Goal: Transaction & Acquisition: Purchase product/service

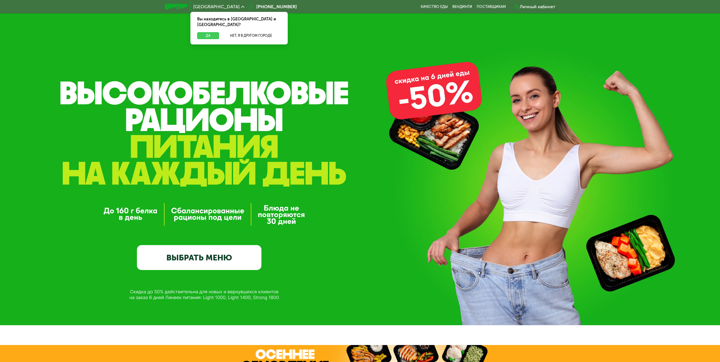
click at [207, 32] on button "Да" at bounding box center [208, 35] width 22 height 7
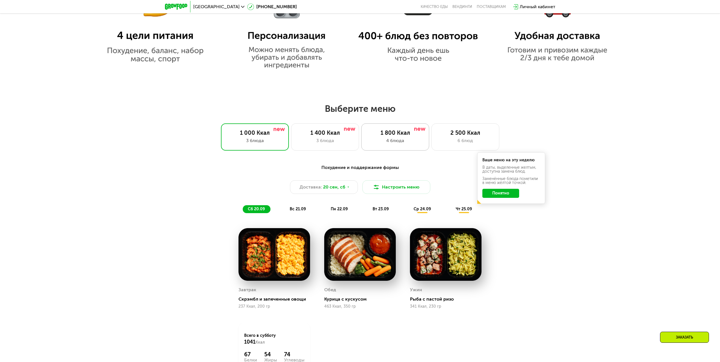
scroll to position [537, 0]
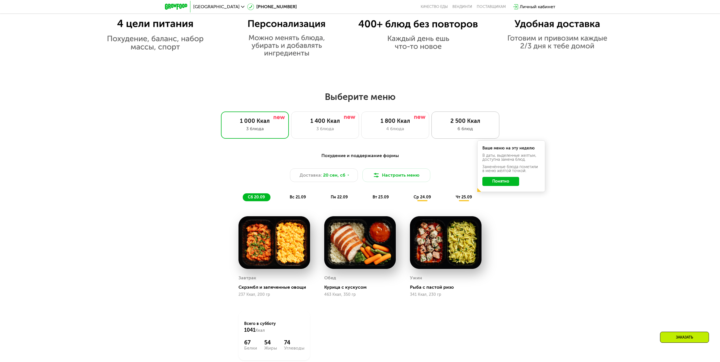
click at [478, 122] on div "2 500 Ккал" at bounding box center [465, 120] width 56 height 7
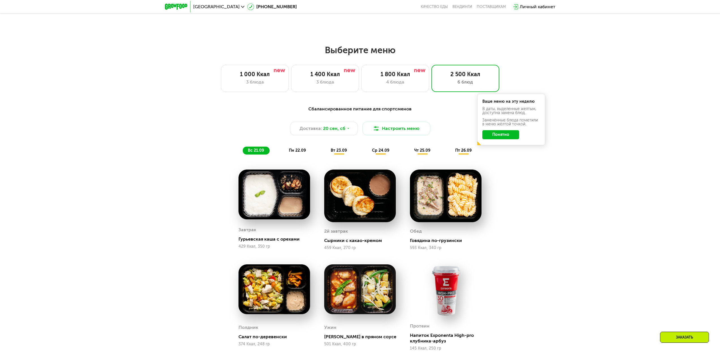
scroll to position [594, 0]
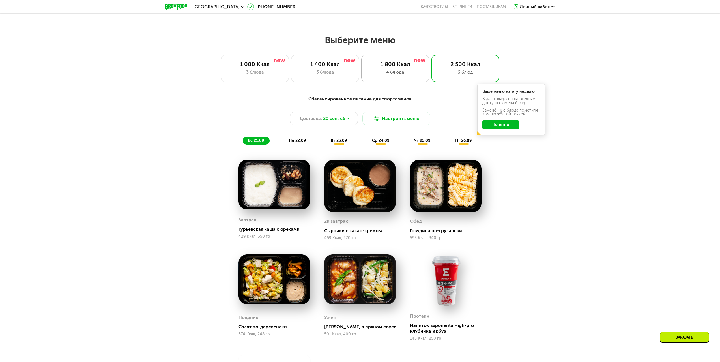
click at [405, 71] on div "4 блюда" at bounding box center [395, 72] width 56 height 7
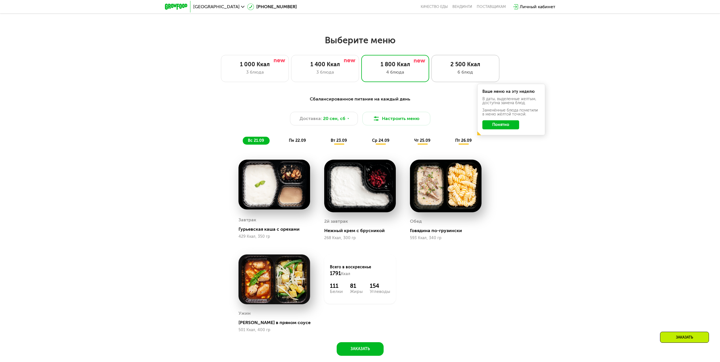
click at [453, 71] on div "6 блюд" at bounding box center [465, 72] width 56 height 7
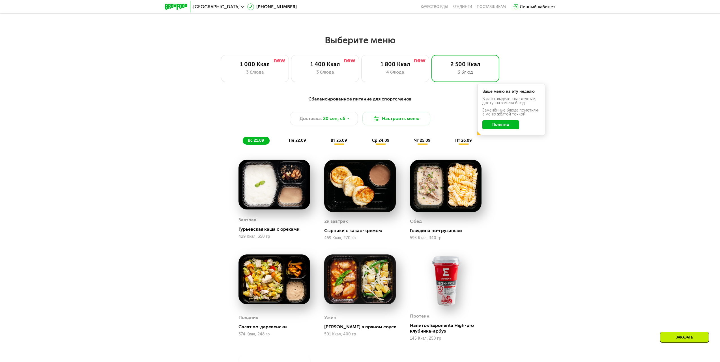
click at [336, 142] on span "вт 23.09" at bounding box center [338, 140] width 16 height 5
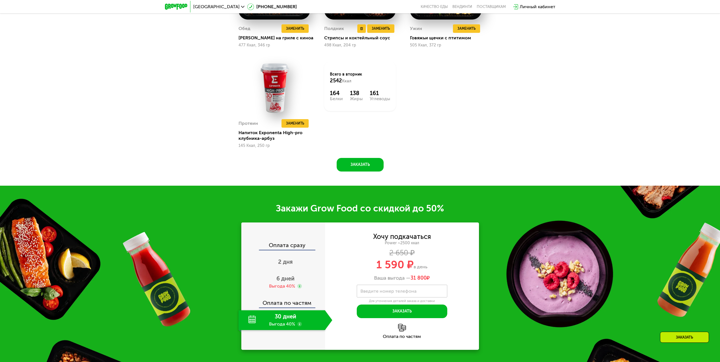
scroll to position [933, 0]
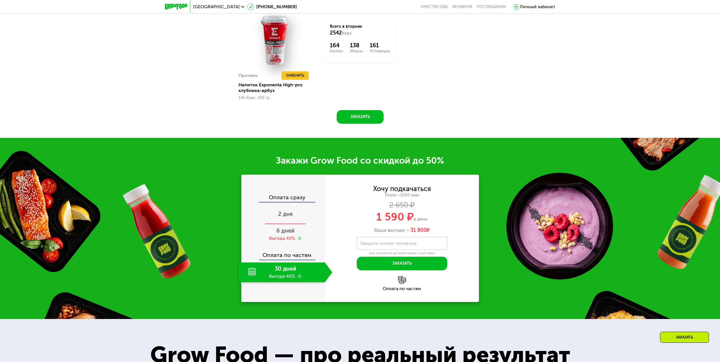
click at [285, 213] on span "2 дня" at bounding box center [285, 213] width 15 height 7
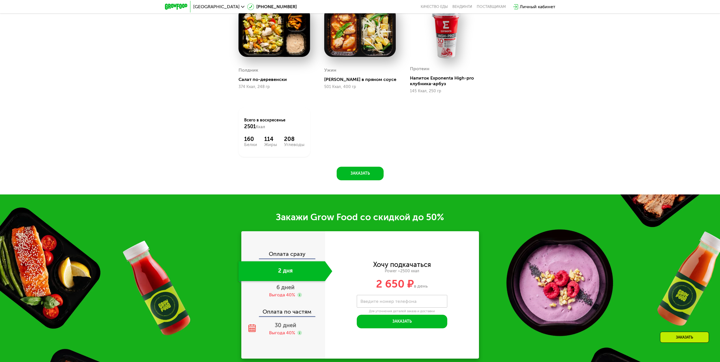
scroll to position [643, 0]
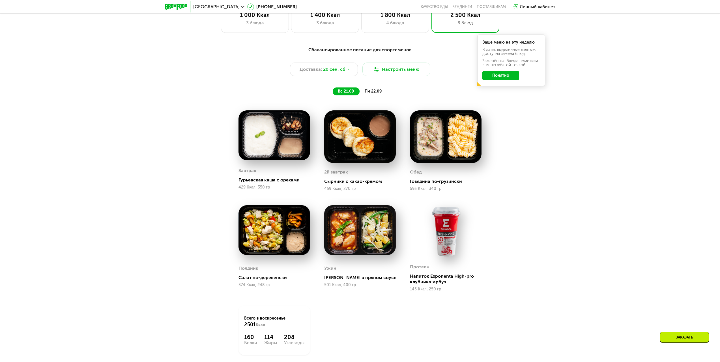
click at [373, 90] on div "пн 22.09" at bounding box center [373, 91] width 28 height 8
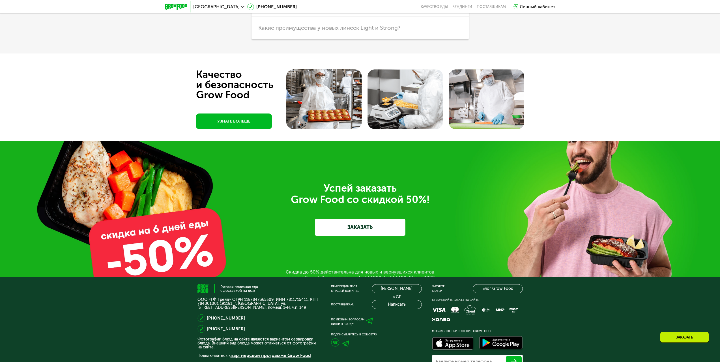
scroll to position [2175, 0]
